Goal: Obtain resource: Obtain resource

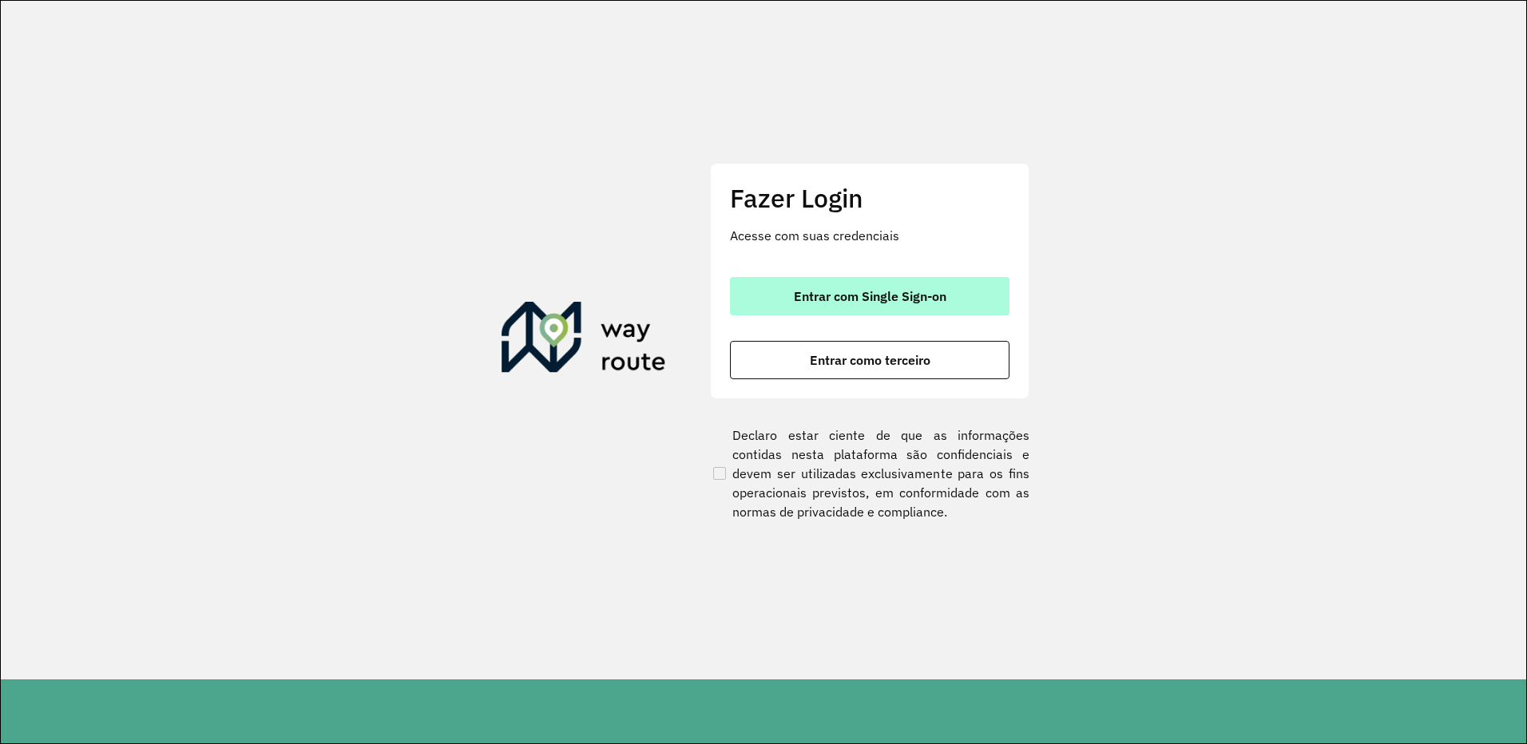
click at [894, 299] on span "Entrar com Single Sign-on" at bounding box center [870, 296] width 153 height 13
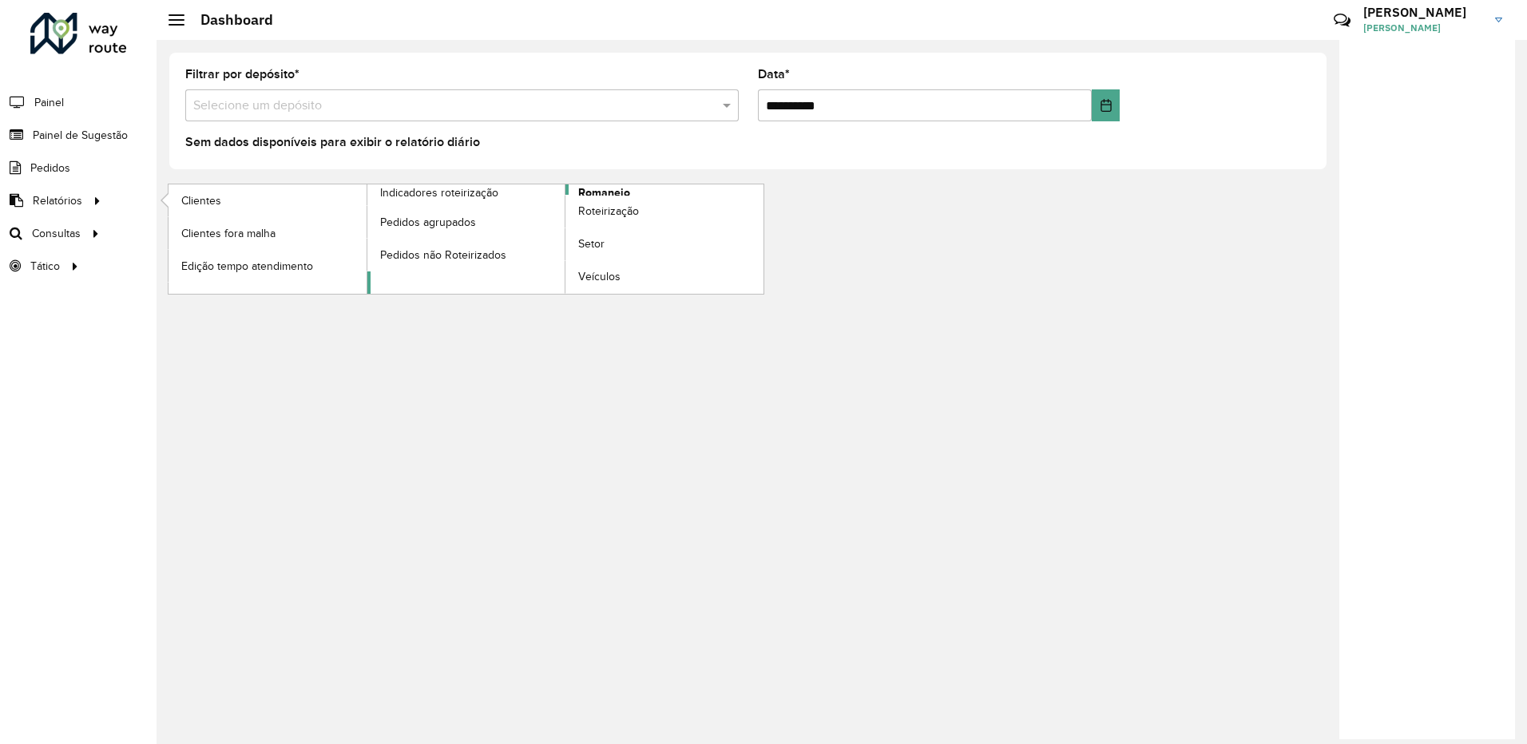
click at [617, 192] on span "Romaneio" at bounding box center [604, 192] width 52 height 17
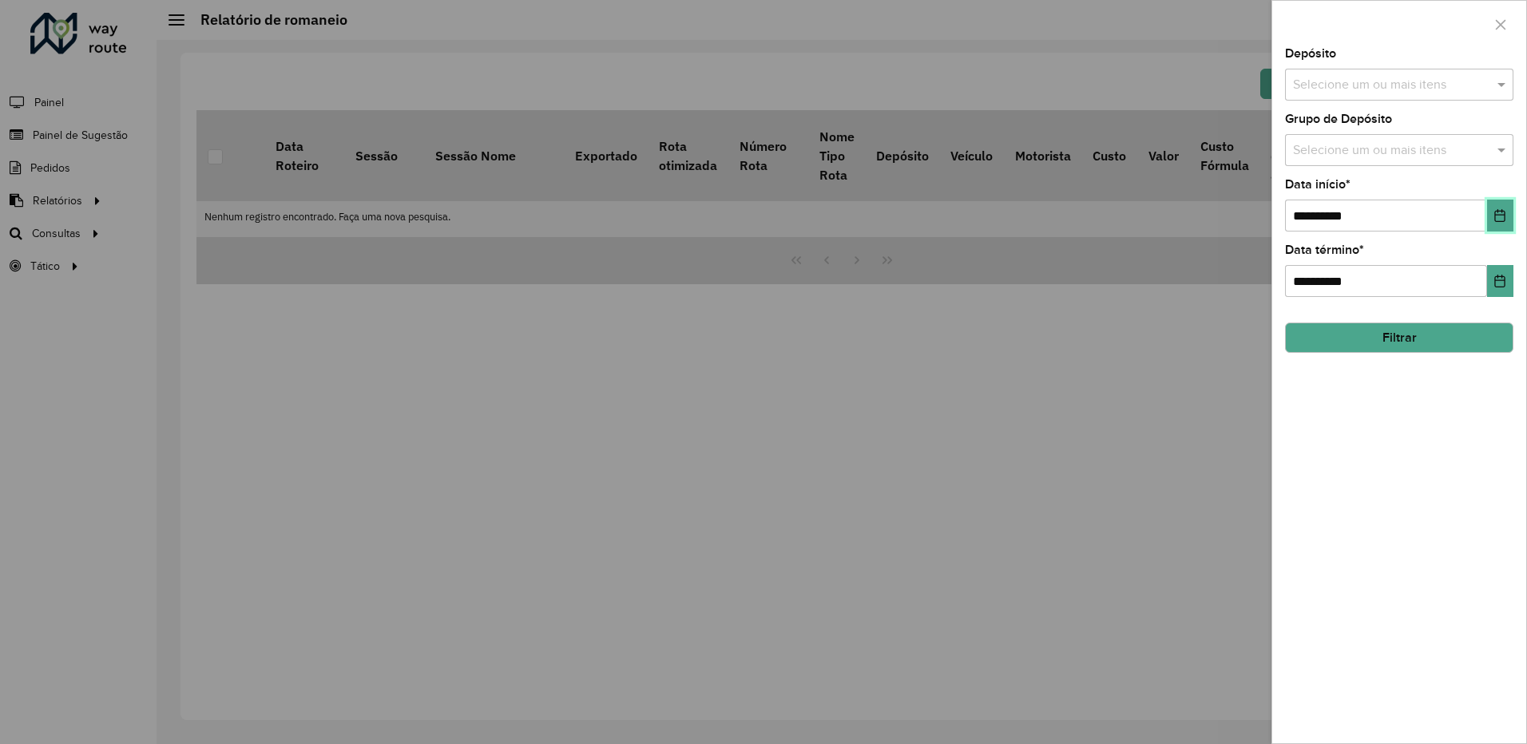
click at [1504, 208] on button "Choose Date" at bounding box center [1500, 216] width 26 height 32
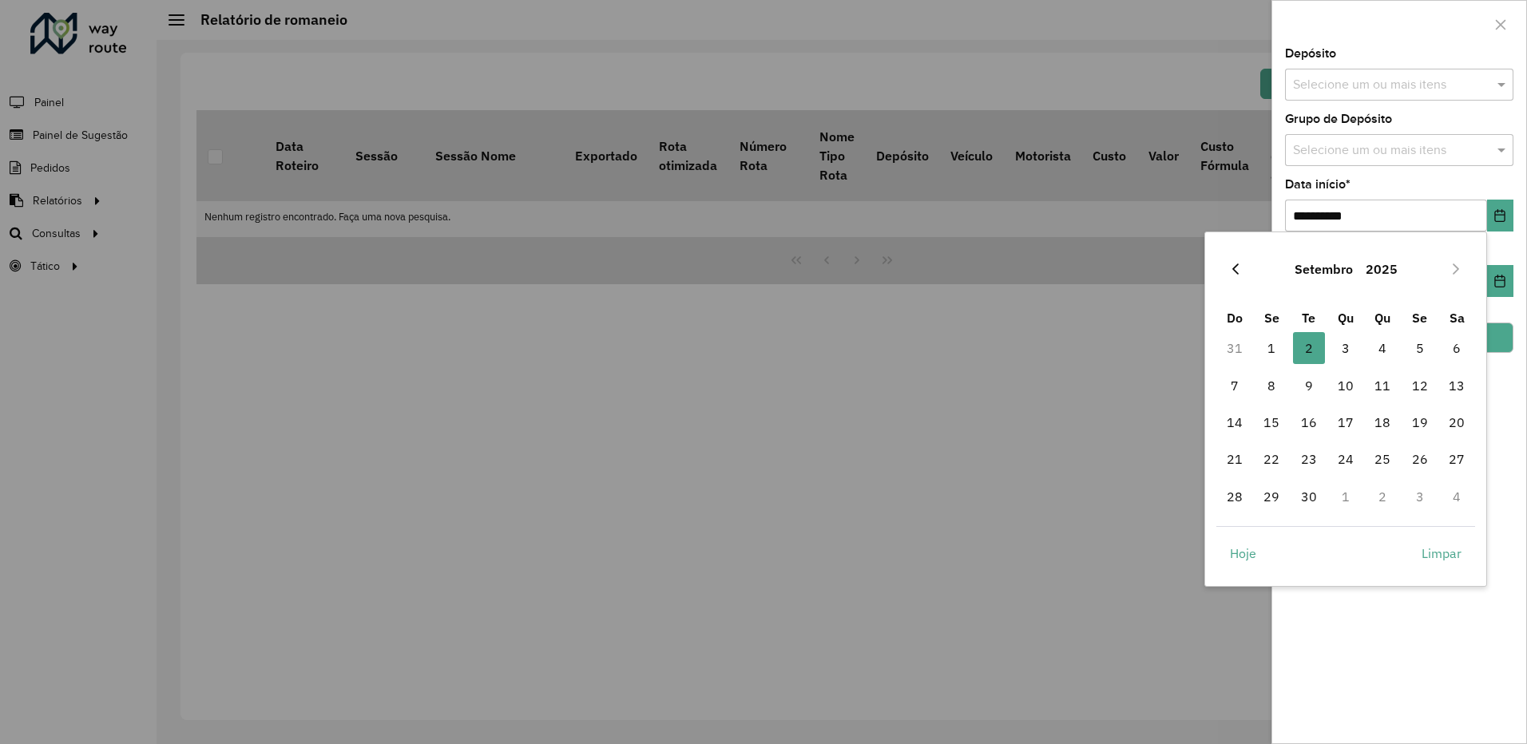
click at [1239, 267] on icon "Previous Month" at bounding box center [1235, 269] width 13 height 13
click at [1416, 345] on span "1" at bounding box center [1420, 348] width 32 height 32
type input "**********"
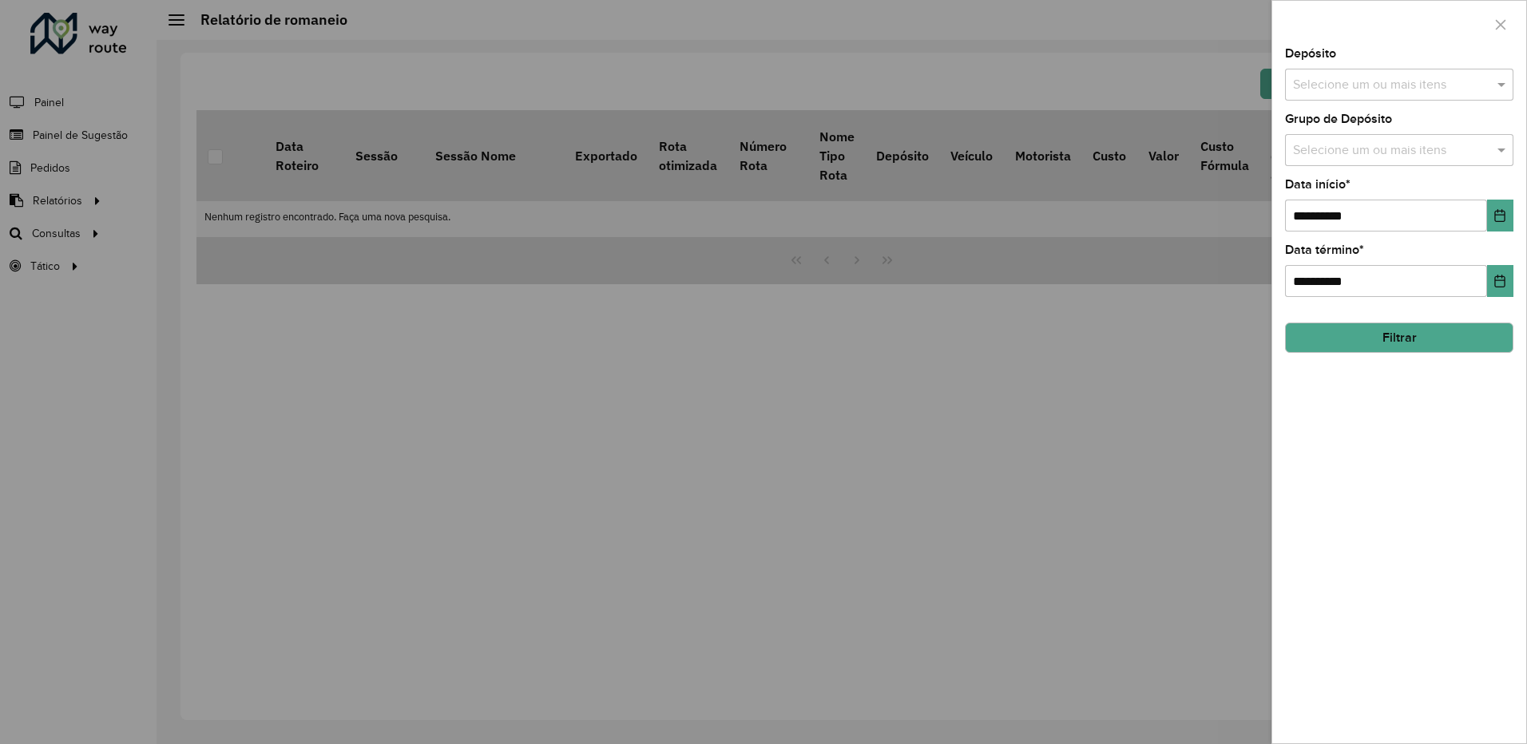
click at [1514, 273] on div "**********" at bounding box center [1399, 395] width 254 height 695
click at [1503, 275] on icon "Choose Date" at bounding box center [1499, 281] width 13 height 13
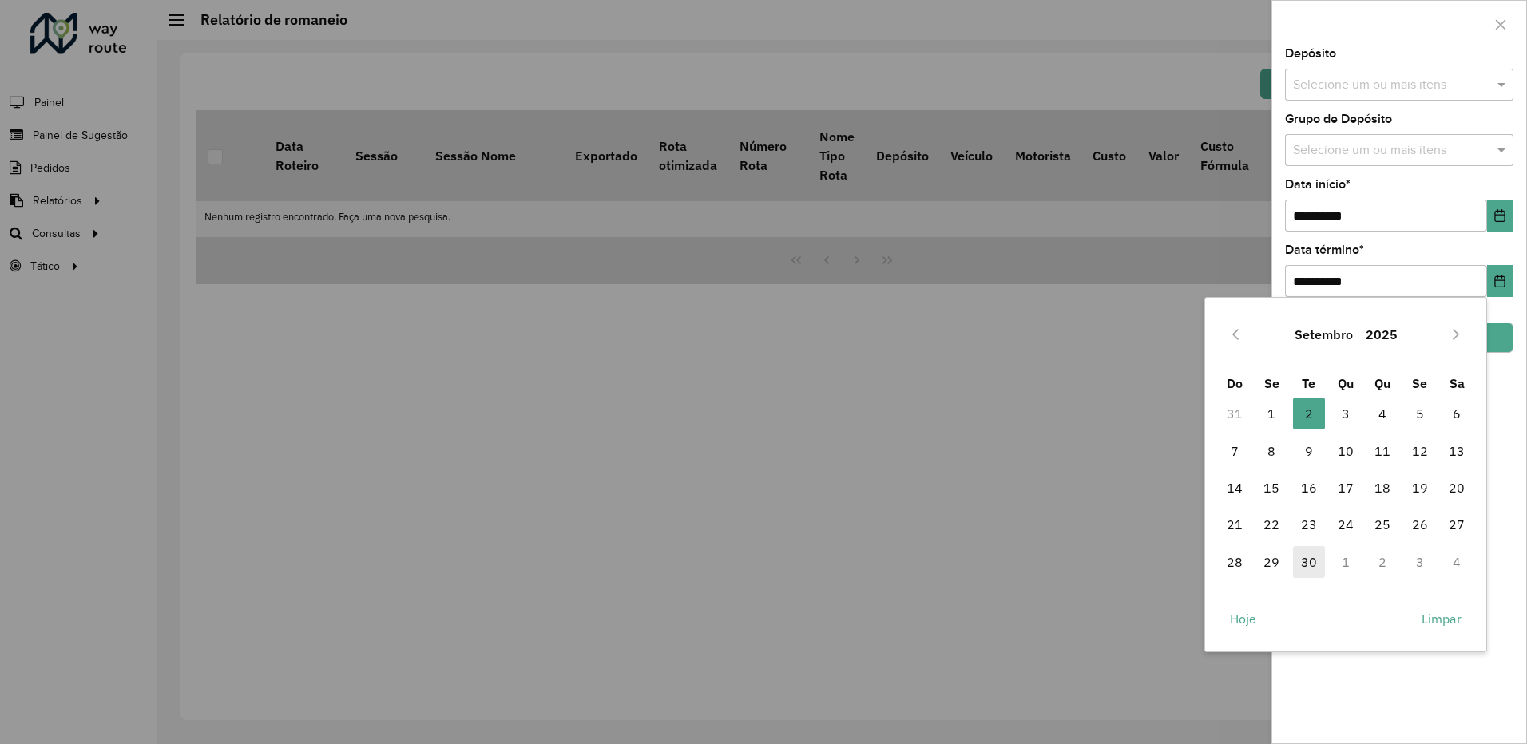
click at [1309, 558] on span "30" at bounding box center [1309, 562] width 32 height 32
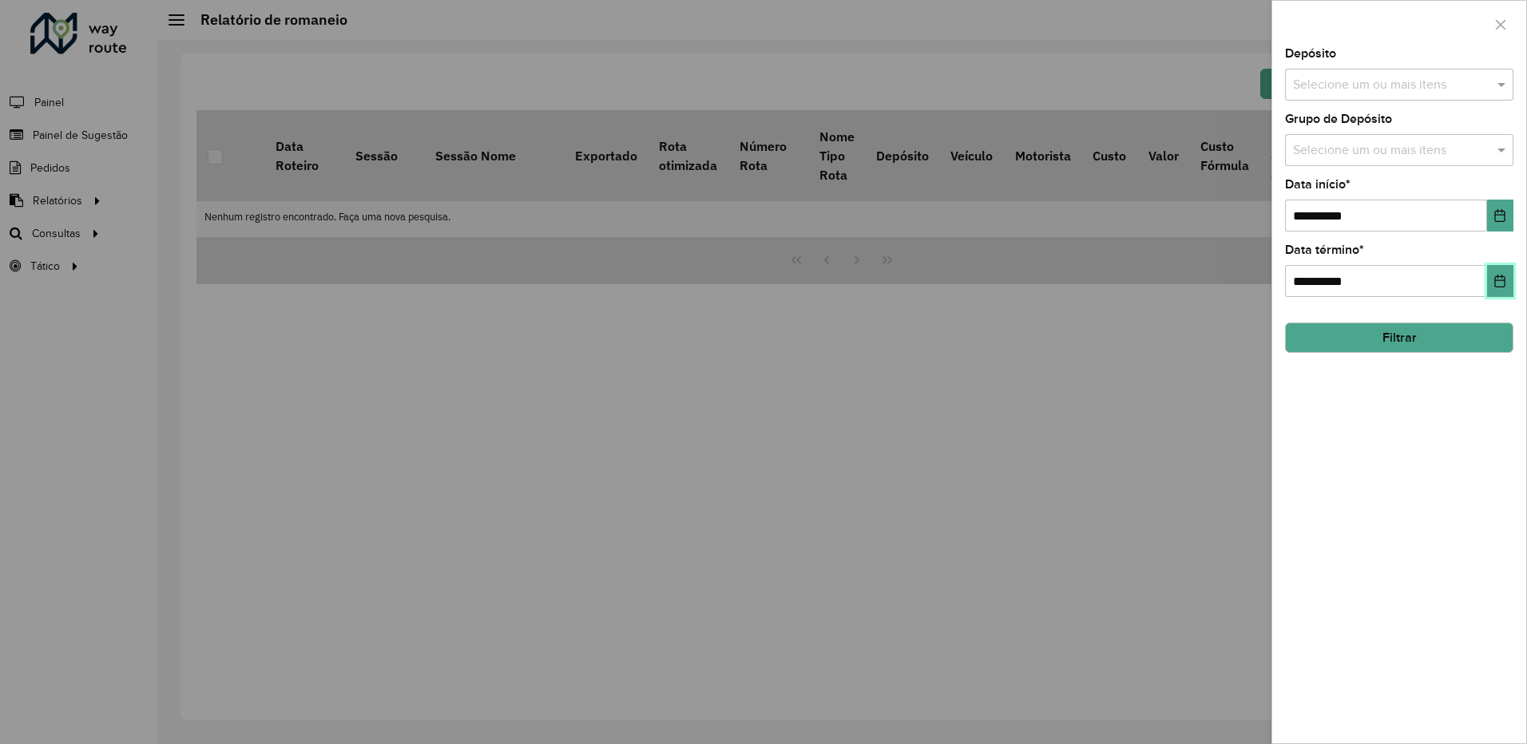
click at [1499, 275] on icon "Choose Date" at bounding box center [1499, 281] width 13 height 13
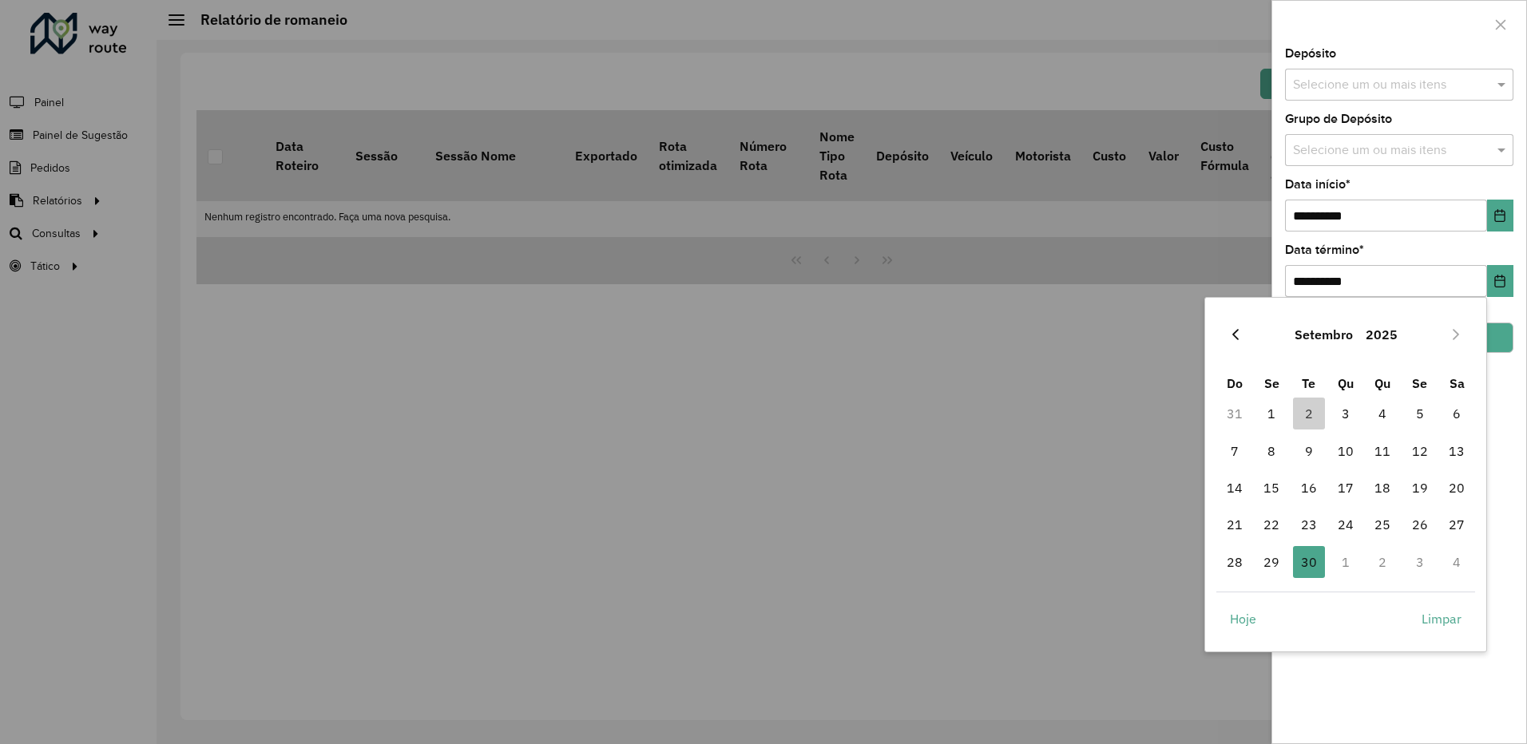
click at [1234, 334] on icon "Previous Month" at bounding box center [1235, 334] width 6 height 11
click at [1230, 596] on span "31" at bounding box center [1234, 599] width 32 height 32
type input "**********"
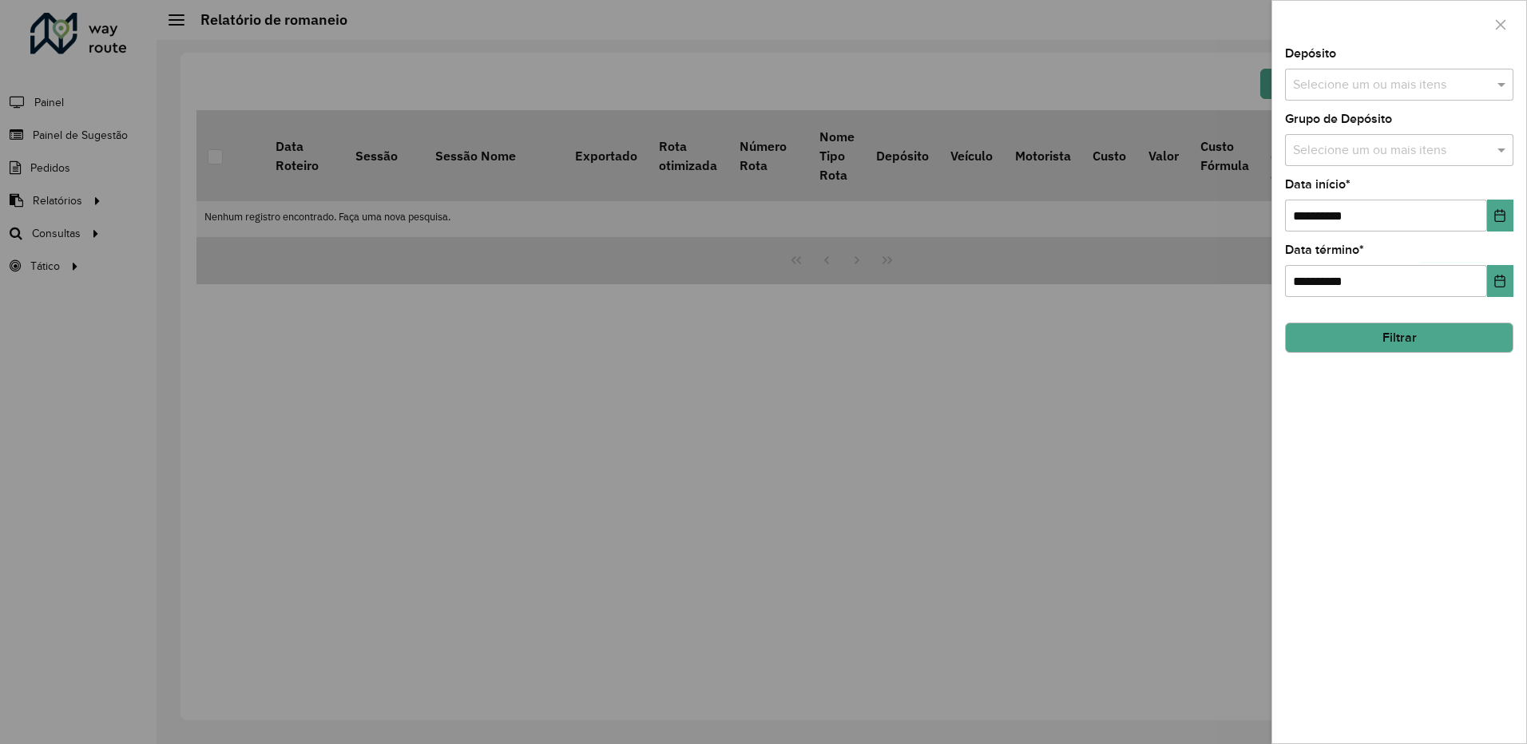
click at [1448, 343] on button "Filtrar" at bounding box center [1399, 338] width 228 height 30
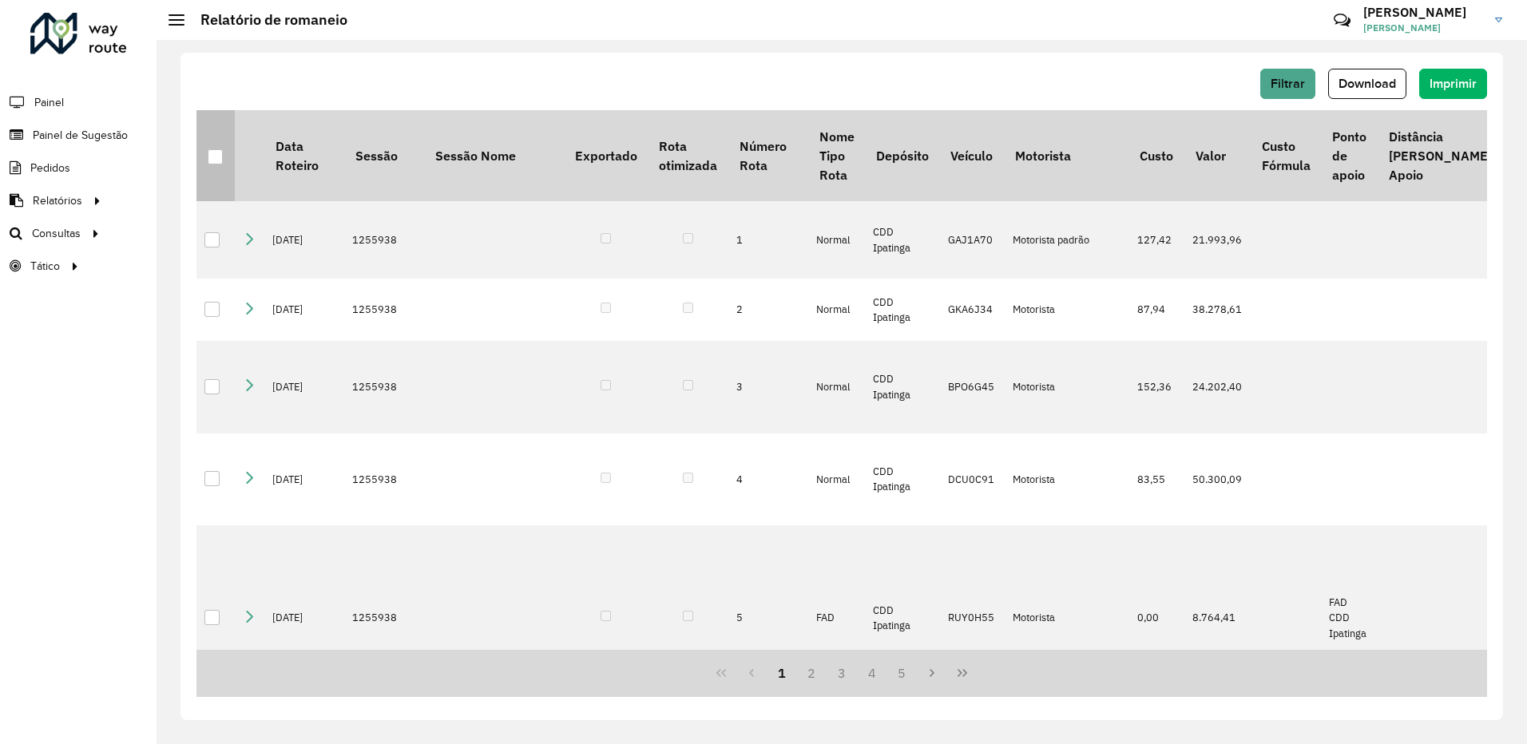
click at [212, 156] on div at bounding box center [215, 156] width 15 height 15
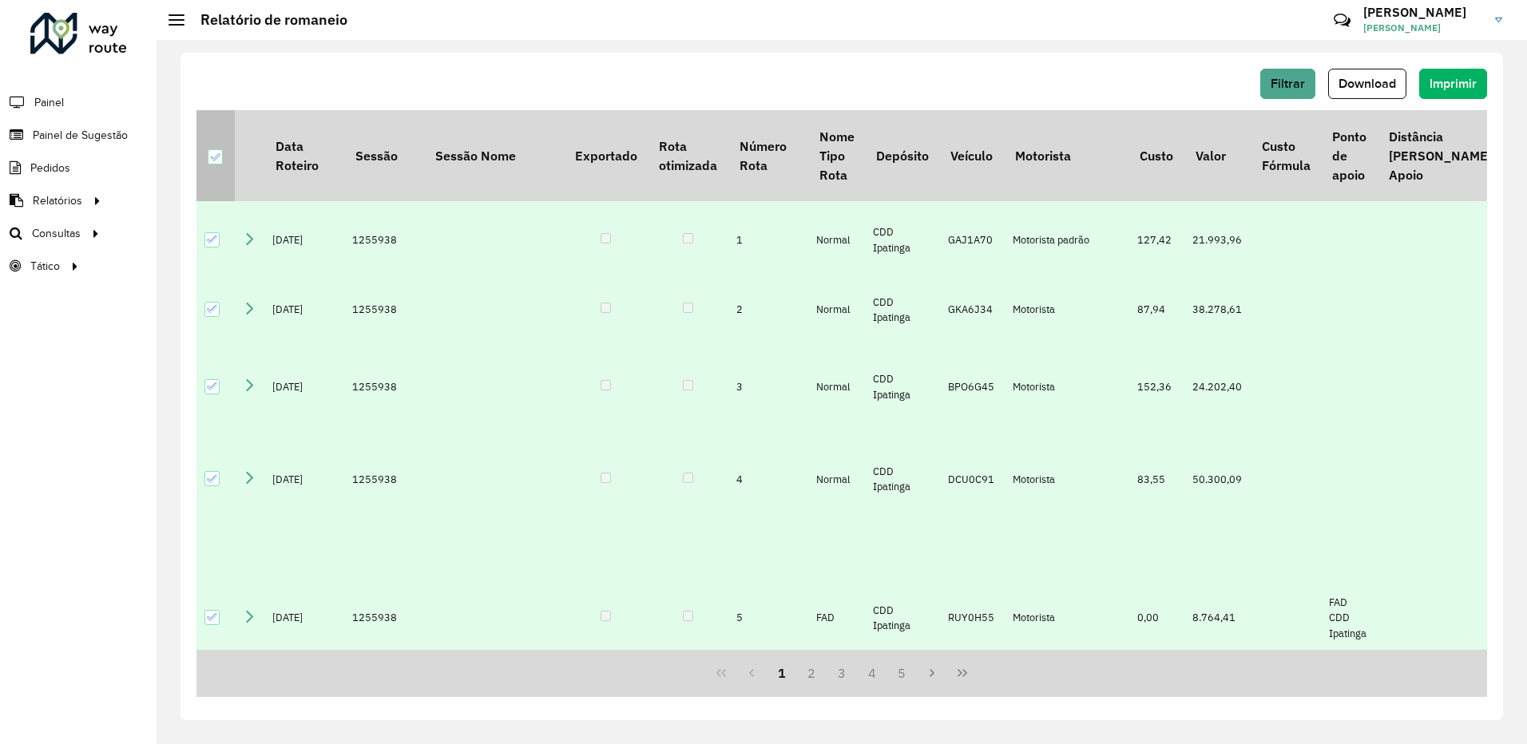
click at [211, 156] on icon at bounding box center [214, 157] width 11 height 11
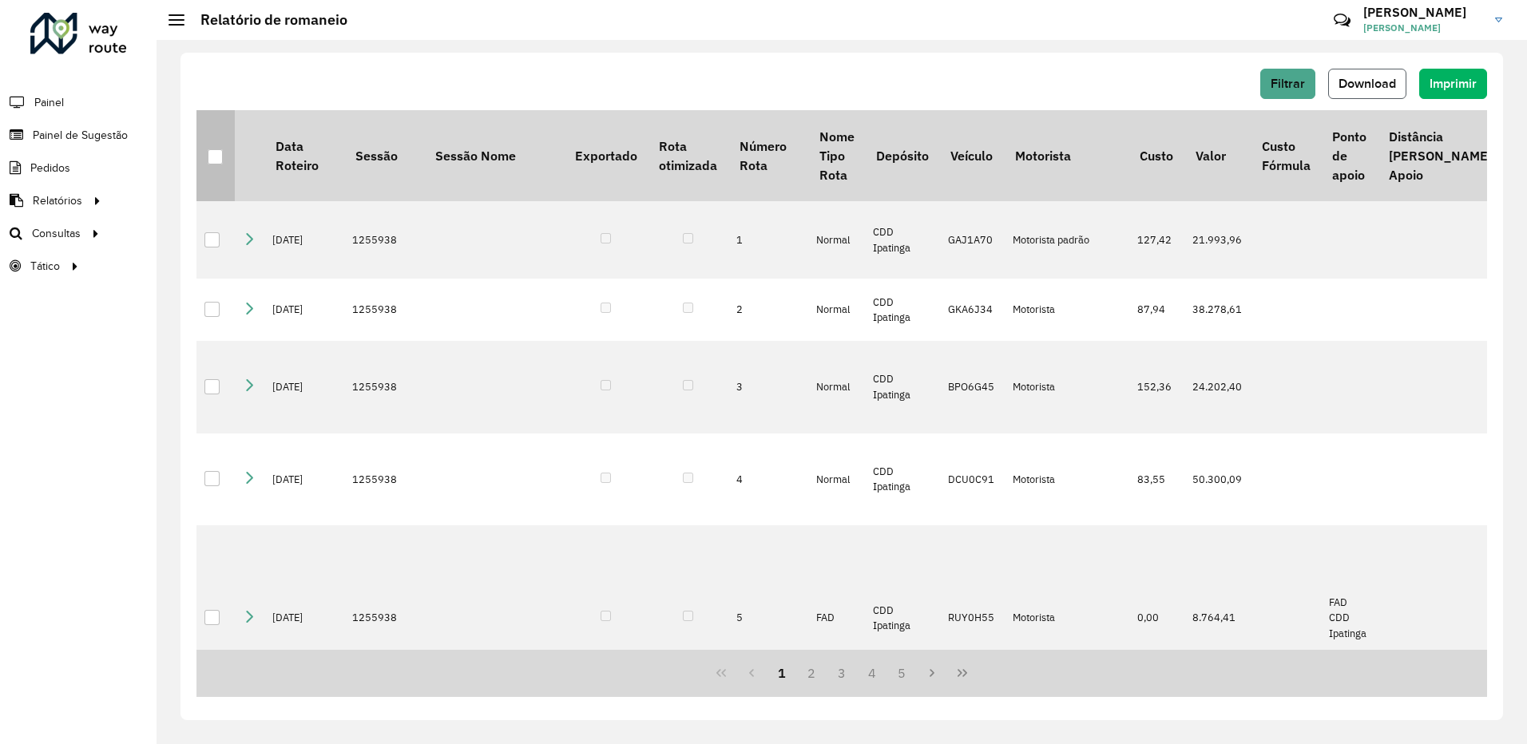
click at [1360, 93] on button "Download" at bounding box center [1367, 84] width 78 height 30
click at [996, 40] on div "Filtrar Download Imprimir Data Roteiro Sessão Sessão Nome Exportado Rota otimiz…" at bounding box center [841, 392] width 1370 height 704
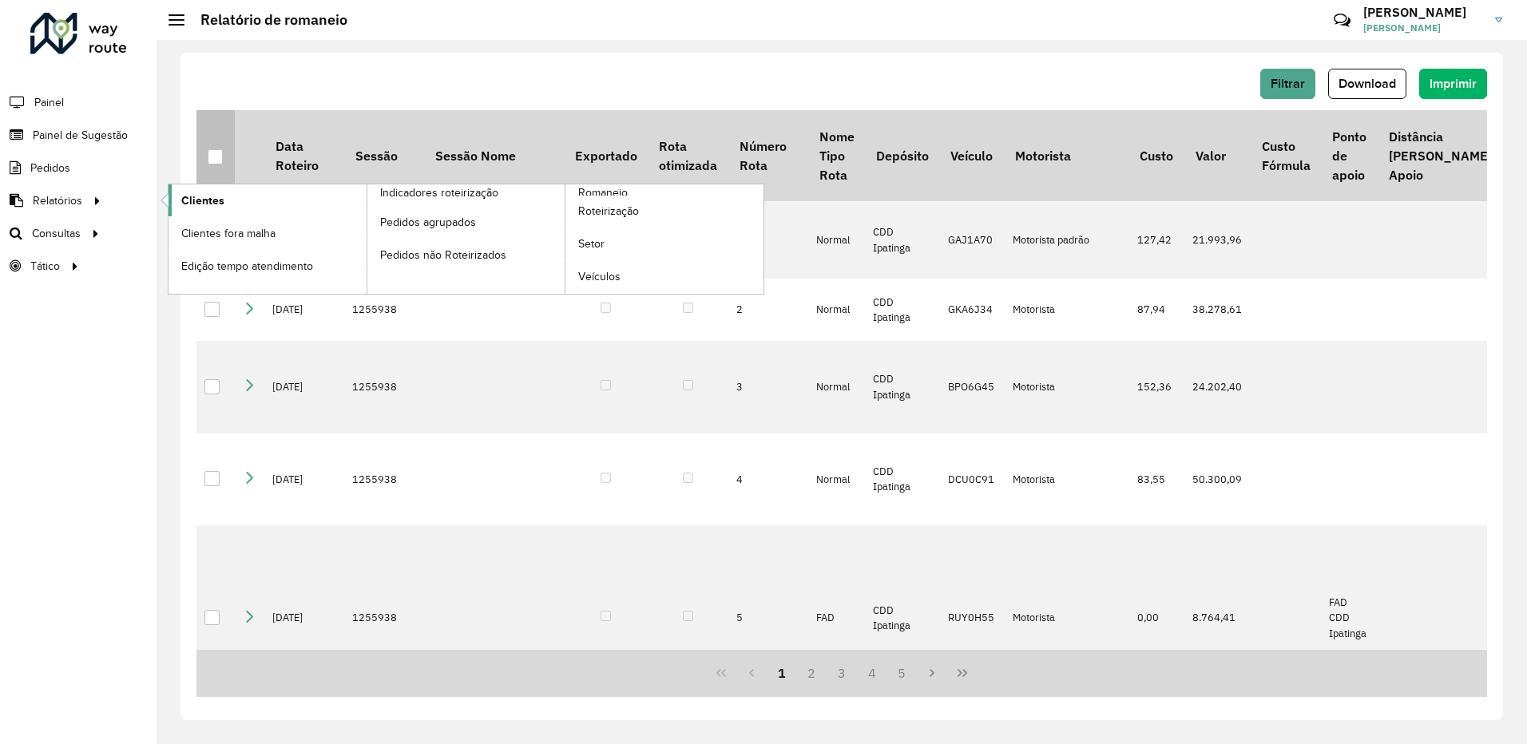
click at [185, 197] on span "Clientes" at bounding box center [202, 200] width 43 height 17
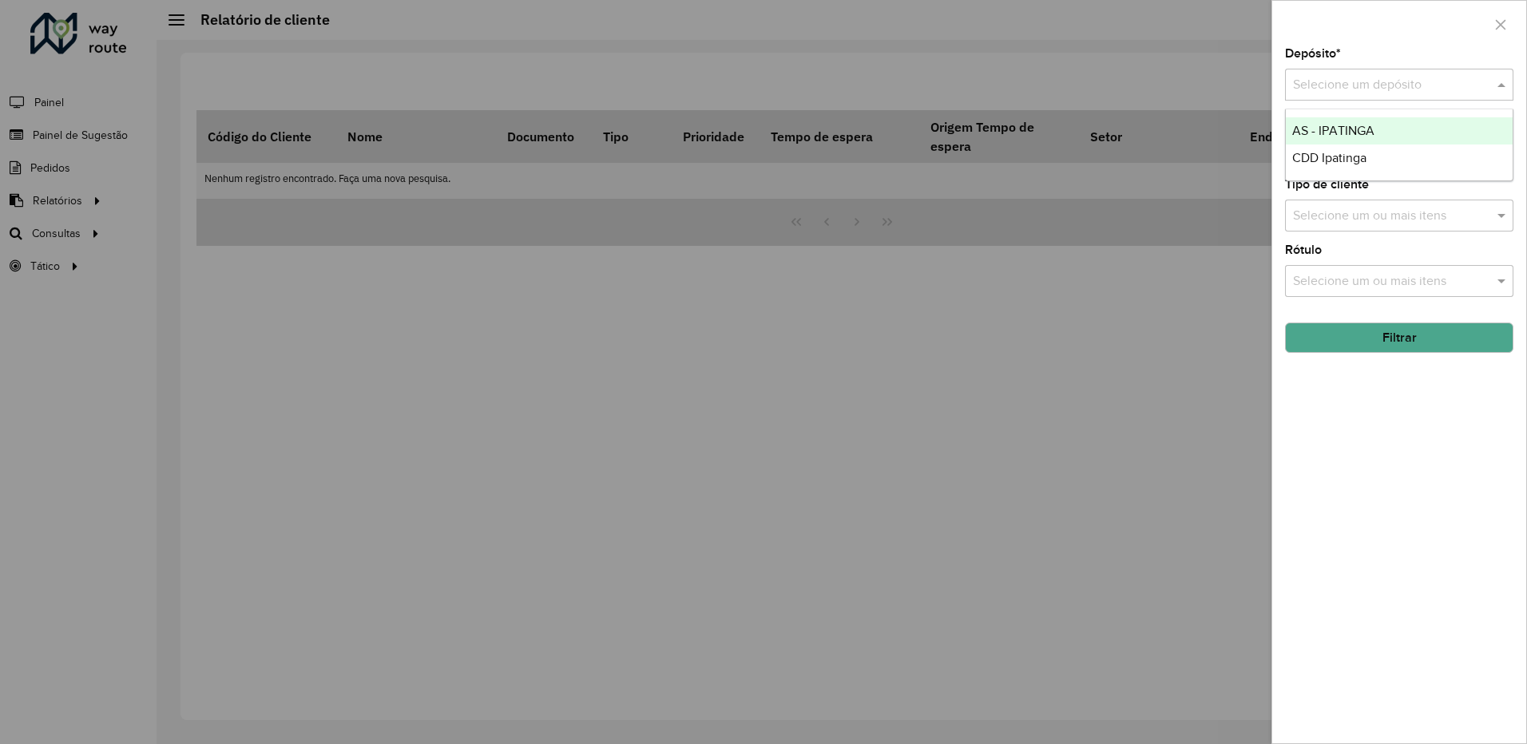
click at [1392, 78] on input "text" at bounding box center [1383, 85] width 180 height 19
click at [1161, 50] on div at bounding box center [763, 372] width 1527 height 744
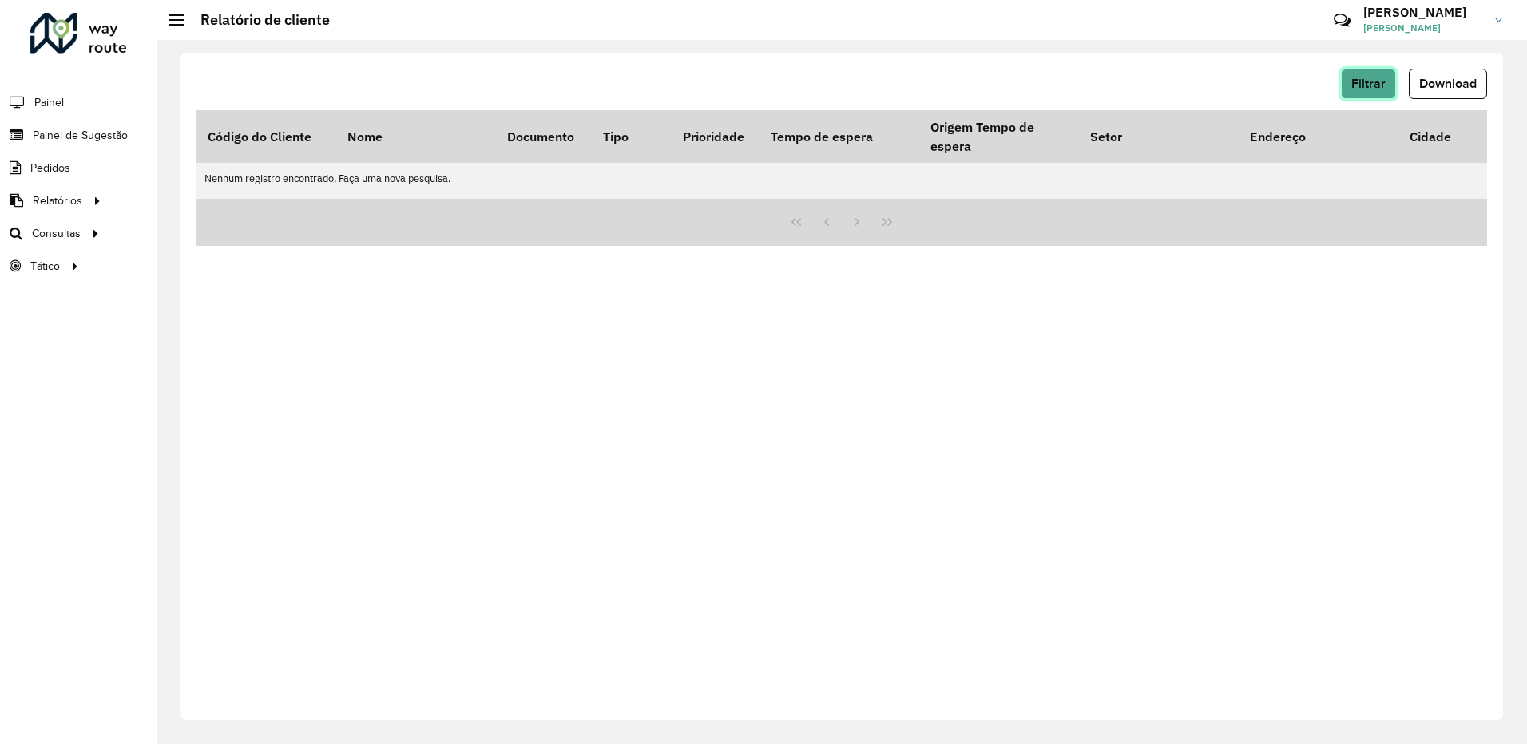
click at [1363, 87] on span "Filtrar" at bounding box center [1368, 84] width 34 height 14
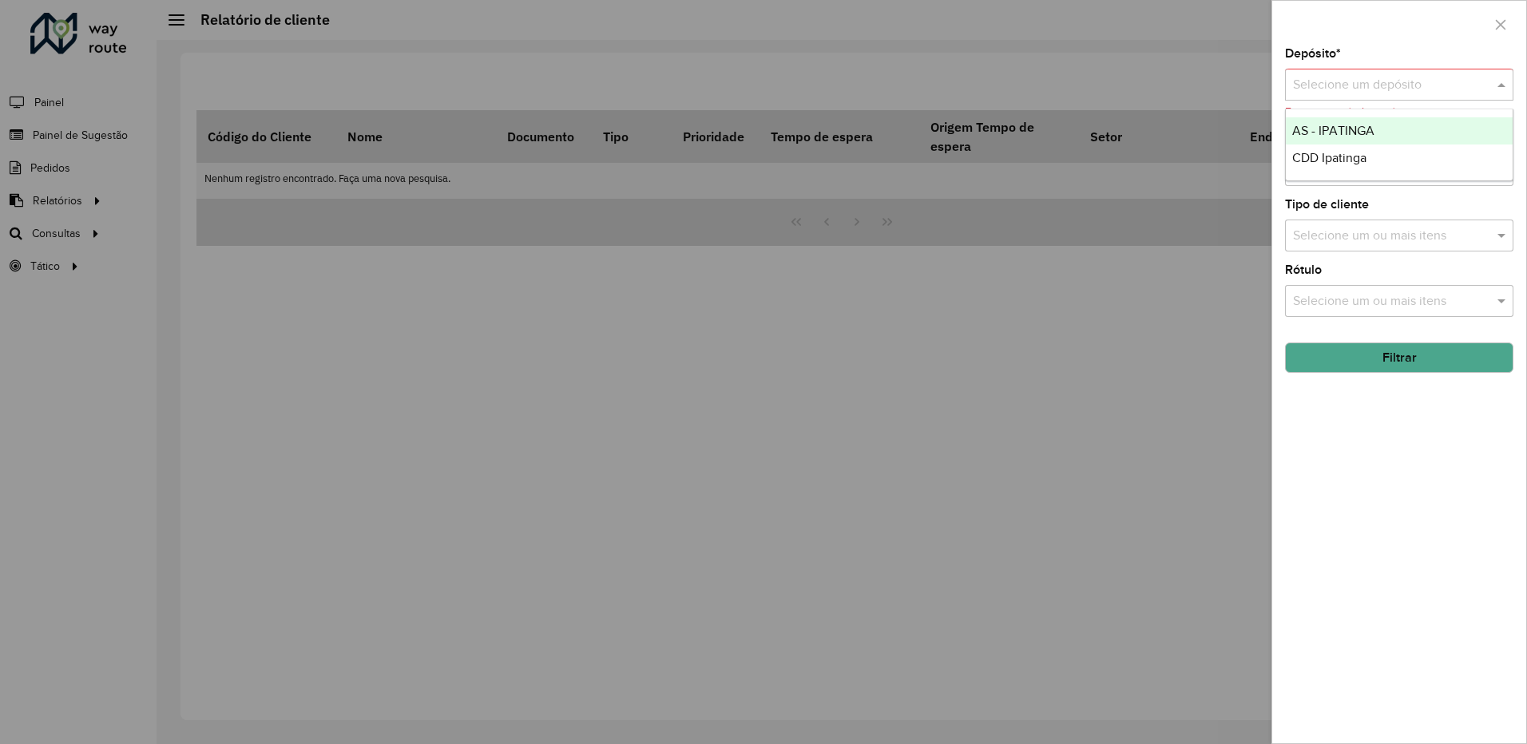
click at [1352, 79] on input "text" at bounding box center [1383, 85] width 180 height 19
click at [1327, 156] on span "CDD Ipatinga" at bounding box center [1329, 158] width 74 height 14
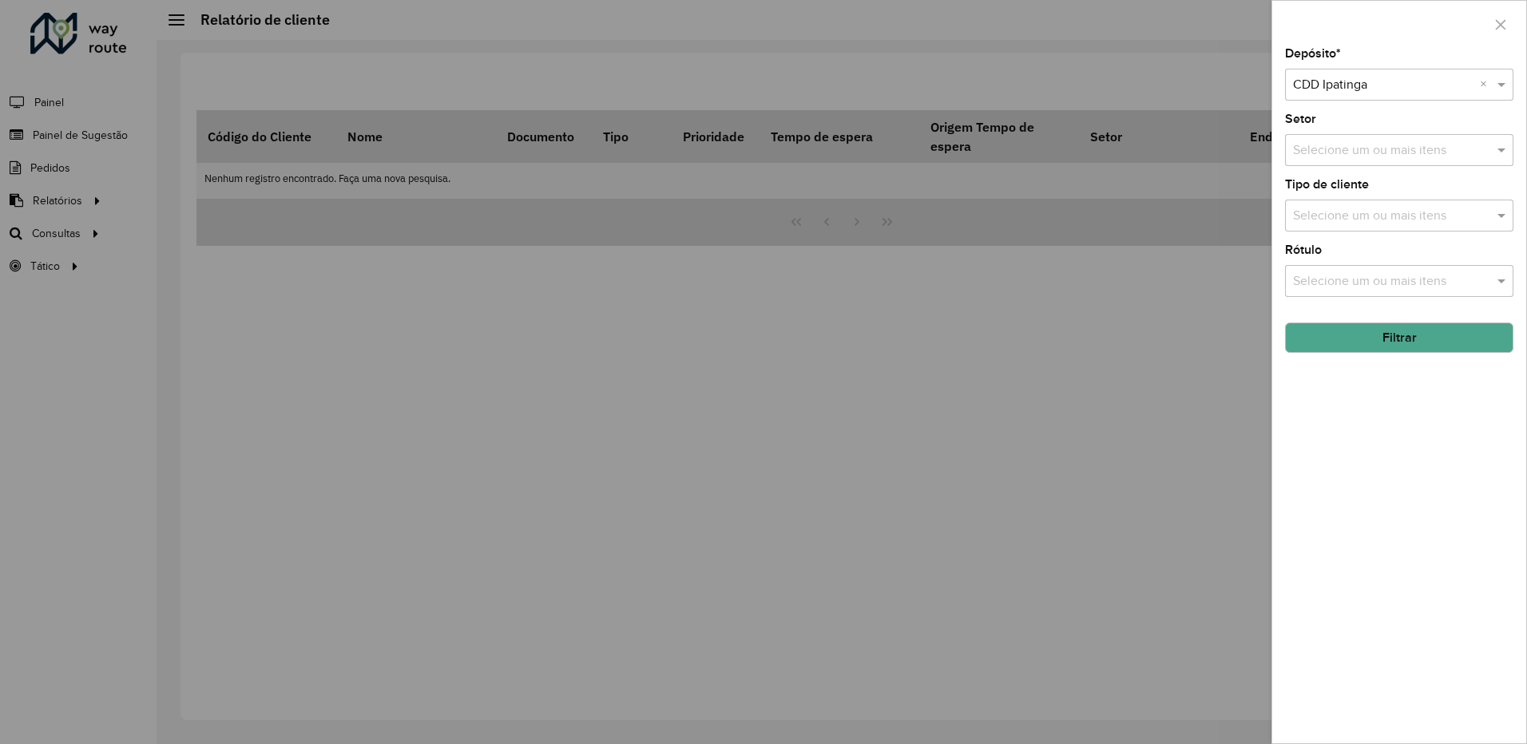
click at [1337, 334] on button "Filtrar" at bounding box center [1399, 338] width 228 height 30
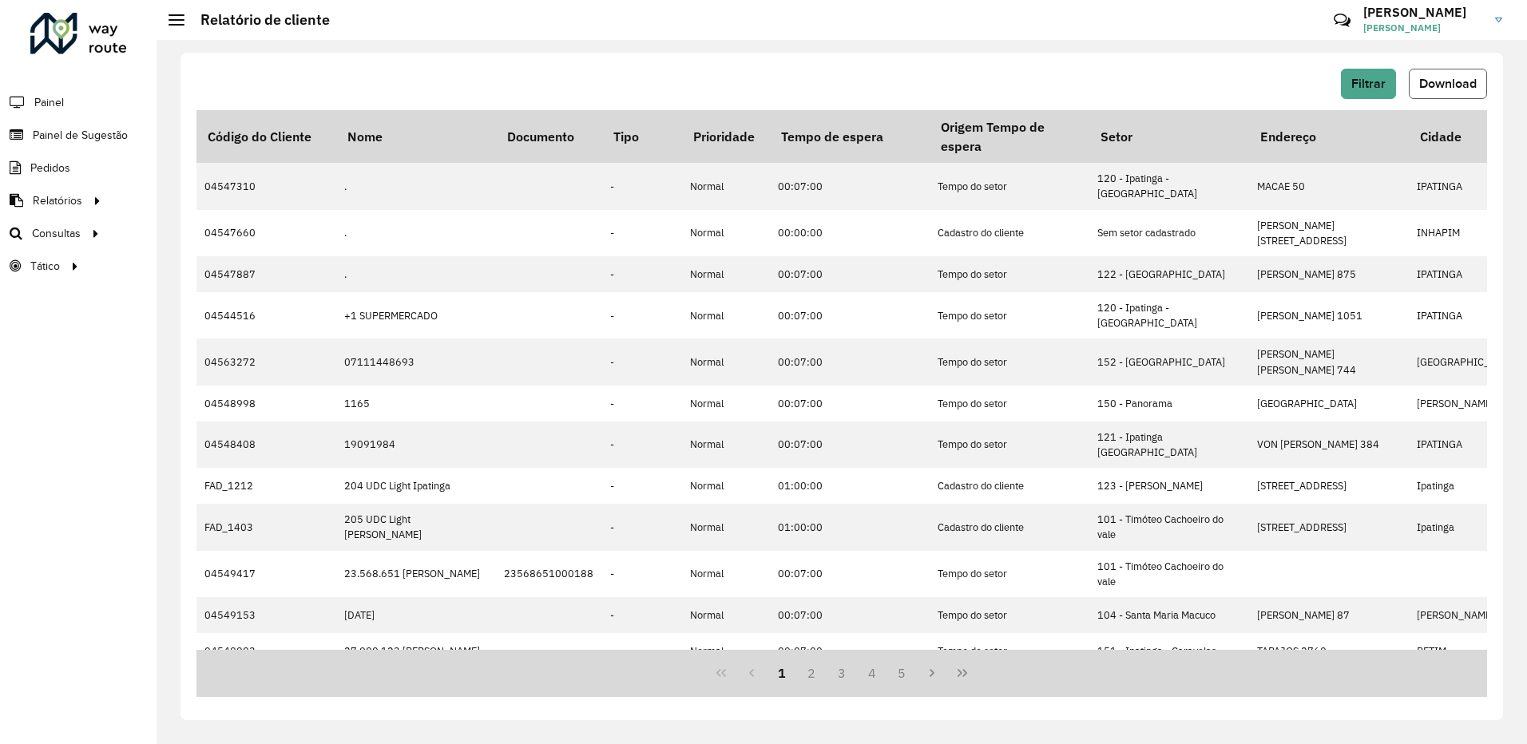
click at [1420, 85] on span "Download" at bounding box center [1447, 84] width 57 height 14
